Goal: Information Seeking & Learning: Learn about a topic

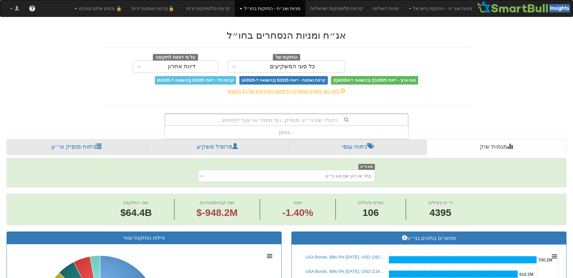
click at [317, 121] on div "הקלד שם ני״ע, מנפיק, גוף מוסדי או ענף לחיפוש..." at bounding box center [286, 119] width 243 height 11
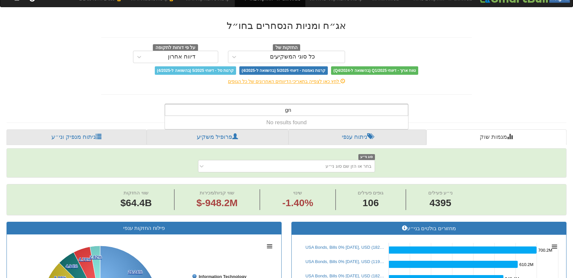
type input "g"
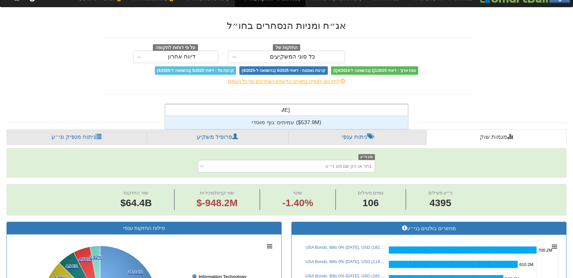
scroll to position [13, 0]
type input "עמיתים"
click at [285, 123] on div "גוף מוסדי: ‎עמיתים ‎($537.9M)‏" at bounding box center [286, 122] width 243 height 13
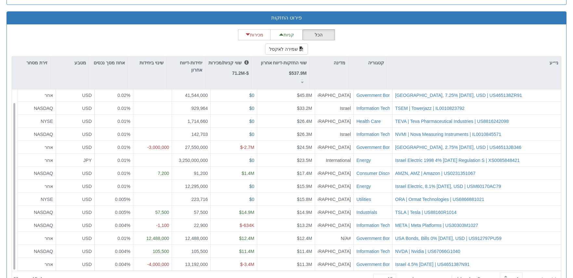
scroll to position [607, 0]
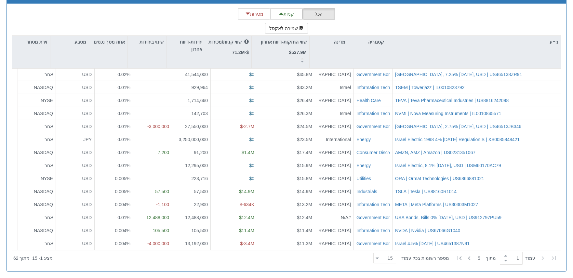
click at [379, 258] on icon at bounding box center [377, 259] width 3 height 2
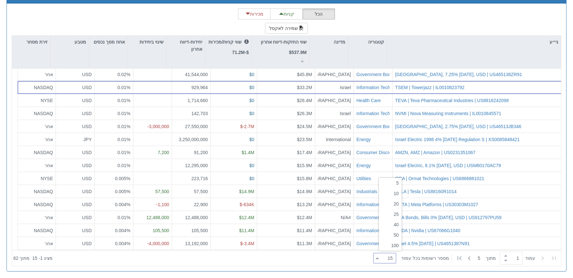
click at [395, 225] on div "40" at bounding box center [390, 225] width 23 height 10
type input "40"
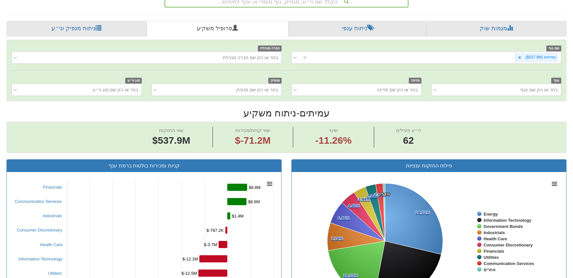
scroll to position [0, 0]
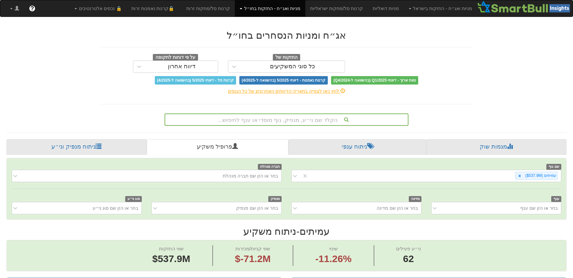
click at [324, 118] on div "הקלד שם ני״ע, מנפיק, גוף מוסדי או ענף לחיפוש..." at bounding box center [287, 120] width 244 height 12
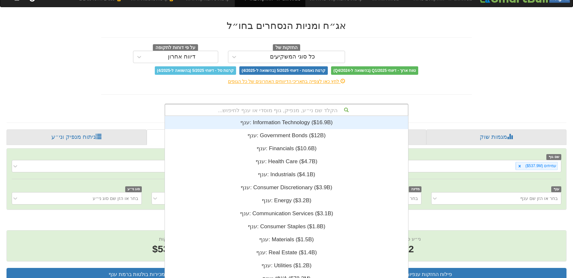
scroll to position [162, 0]
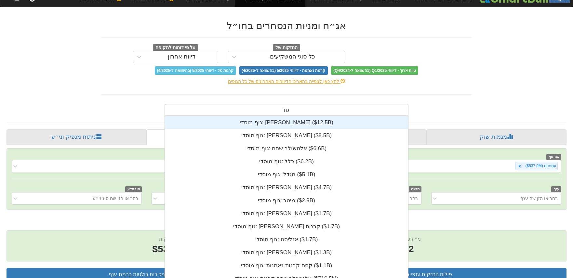
type input "ס"
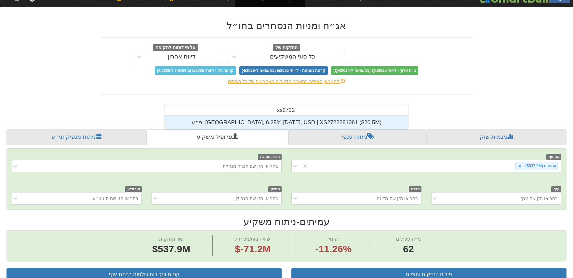
scroll to position [13, 0]
type input "xs2722281081"
click at [275, 123] on div "ני״ע: ‎[GEOGRAPHIC_DATA], 6.25% [DATE], USD | XS2722281081 ‎($20.5M)‏" at bounding box center [286, 122] width 243 height 13
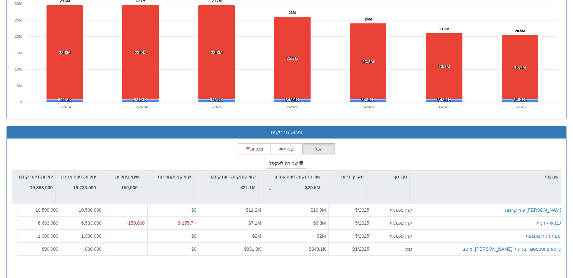
scroll to position [490, 0]
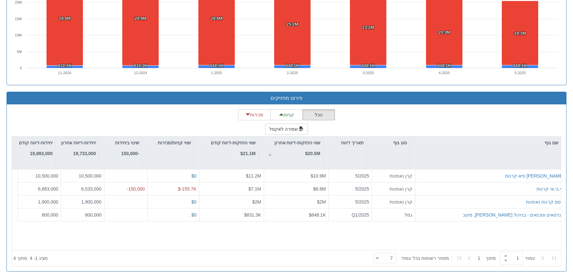
click at [379, 258] on icon at bounding box center [377, 259] width 3 height 2
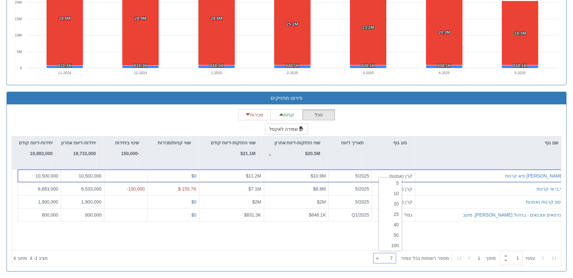
click at [396, 204] on div "20" at bounding box center [390, 204] width 23 height 10
type input "20"
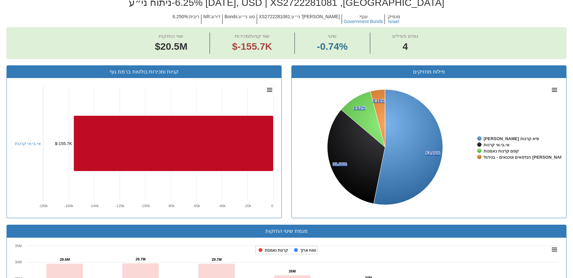
scroll to position [67, 0]
